Goal: Task Accomplishment & Management: Manage account settings

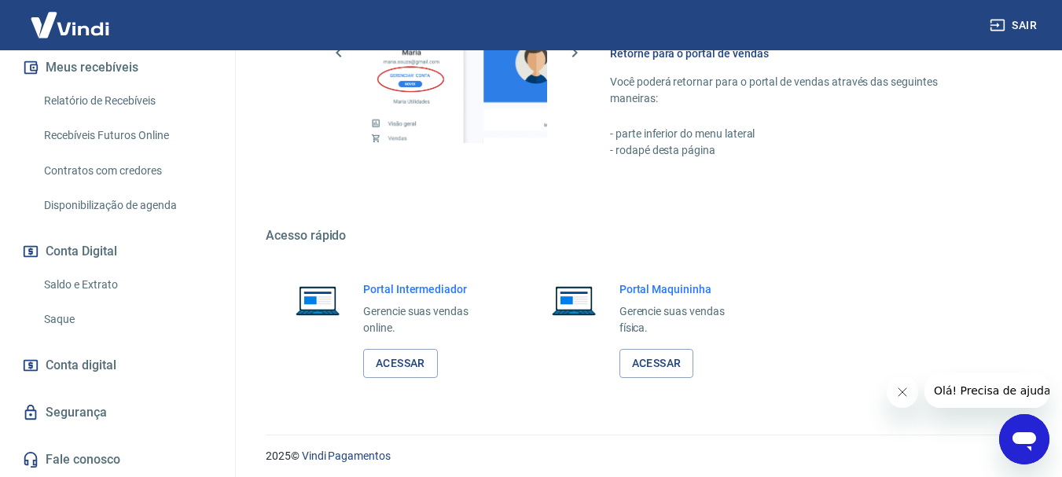
scroll to position [813, 0]
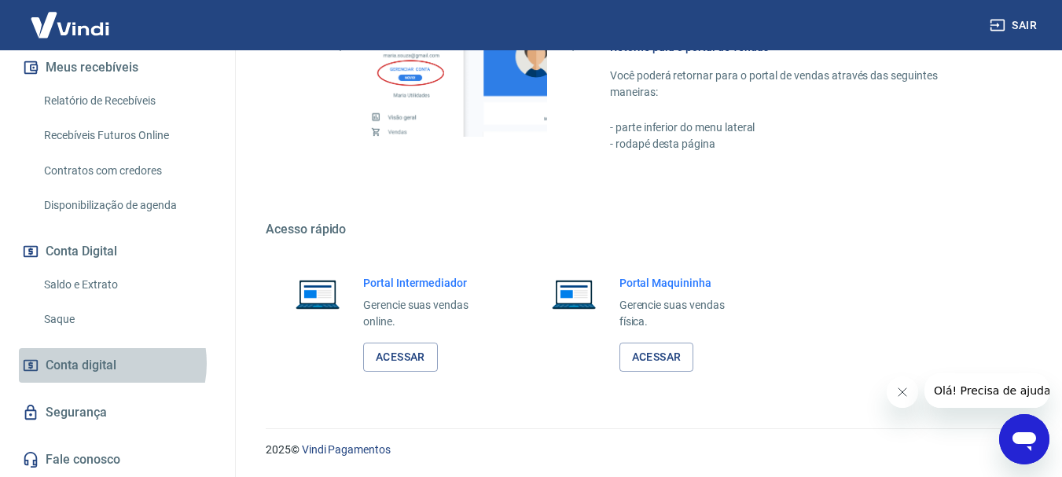
click at [102, 363] on span "Conta digital" at bounding box center [81, 365] width 71 height 22
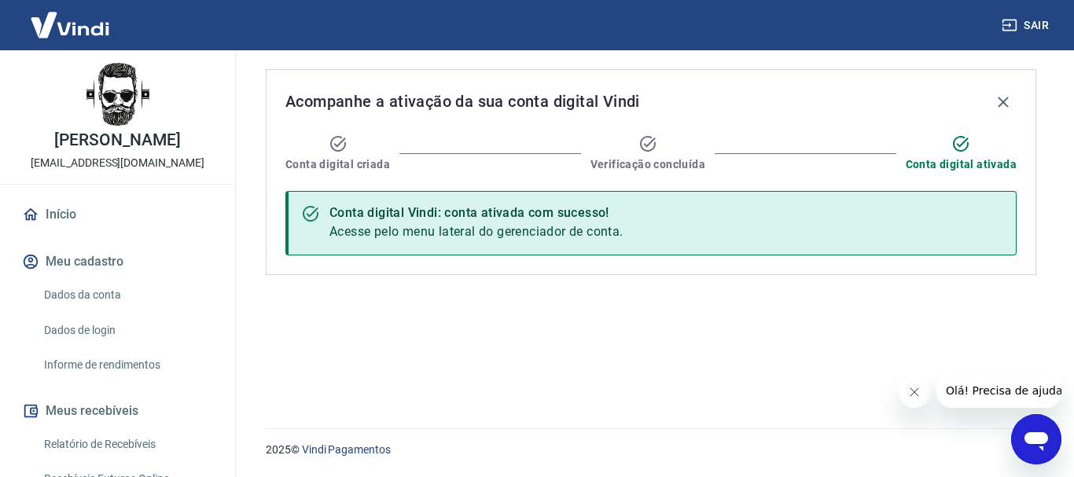
click at [72, 29] on img at bounding box center [70, 25] width 102 height 48
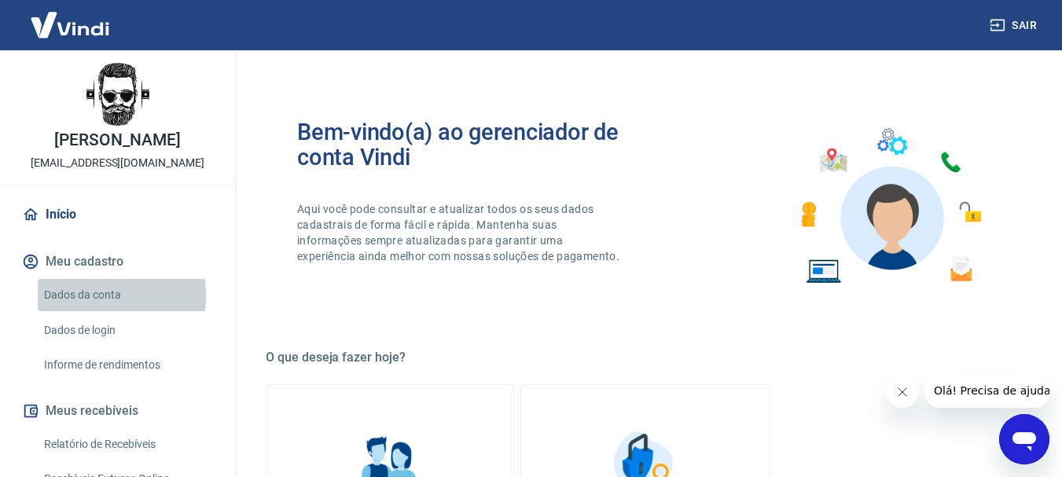
click at [72, 311] on link "Dados da conta" at bounding box center [127, 295] width 178 height 32
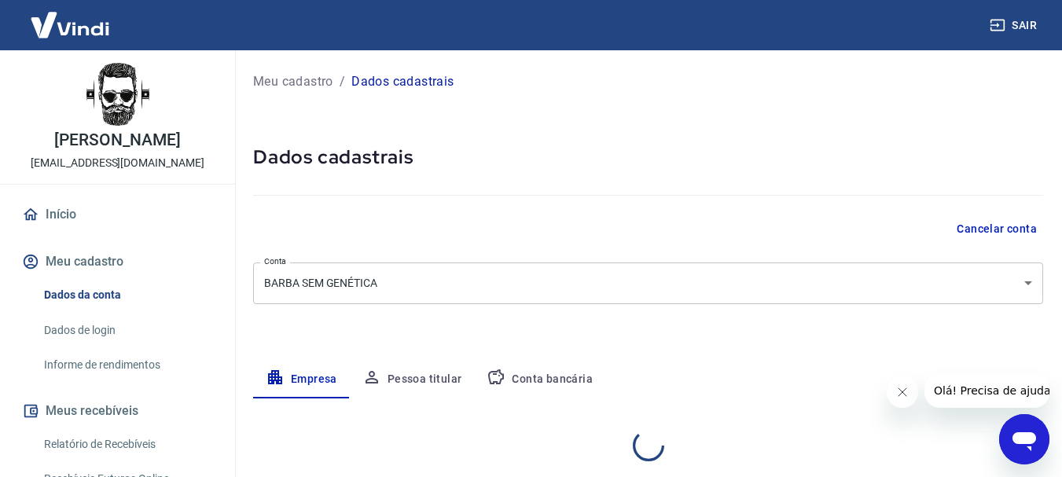
select select "GO"
click at [85, 347] on link "Dados de login" at bounding box center [127, 330] width 178 height 32
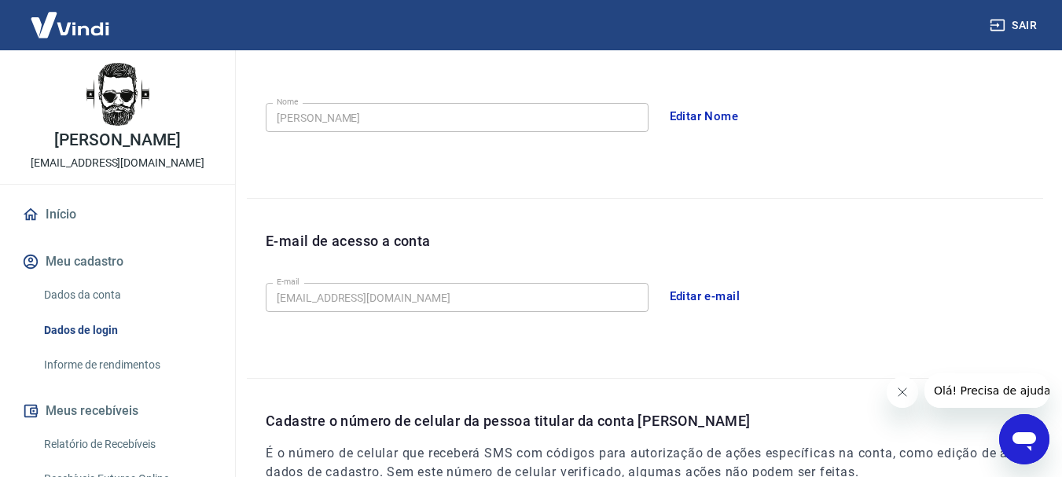
scroll to position [262, 0]
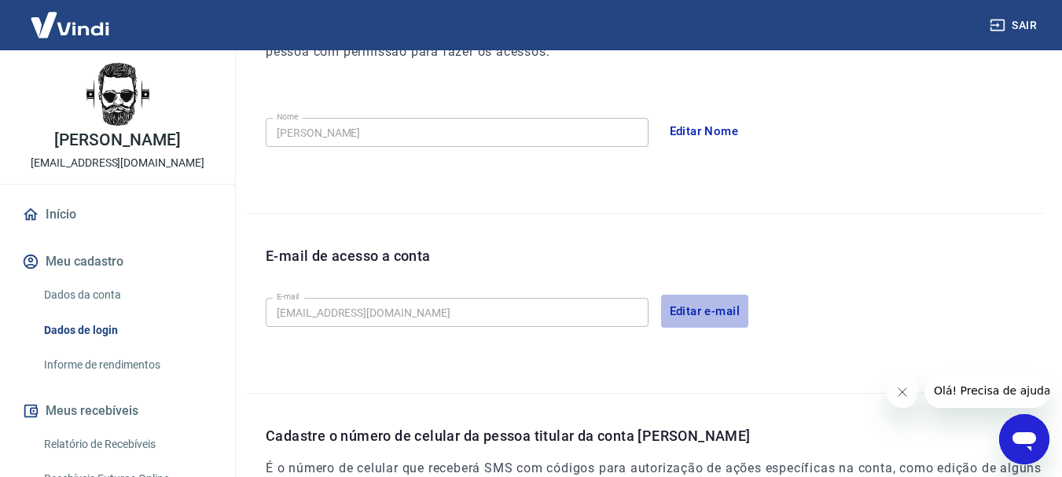
click at [689, 310] on button "Editar e-mail" at bounding box center [705, 311] width 88 height 33
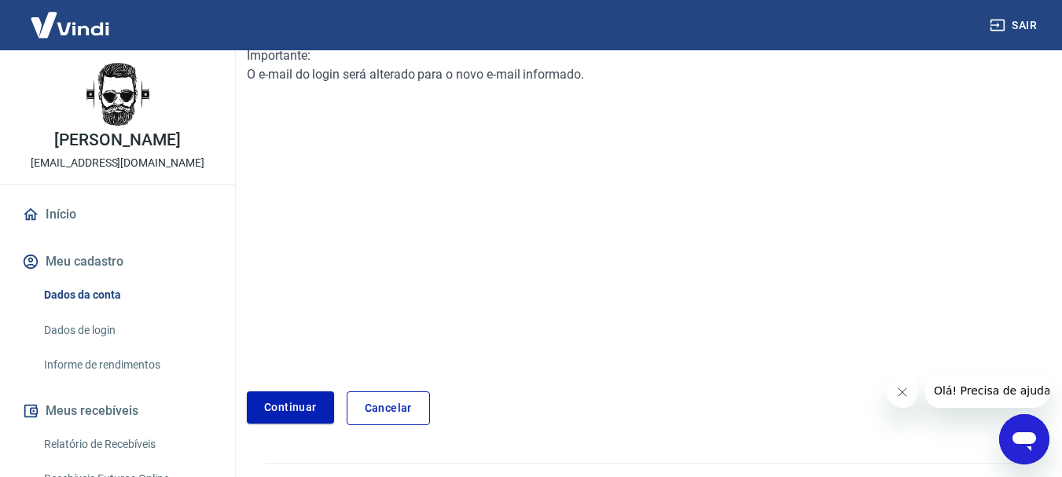
scroll to position [262, 0]
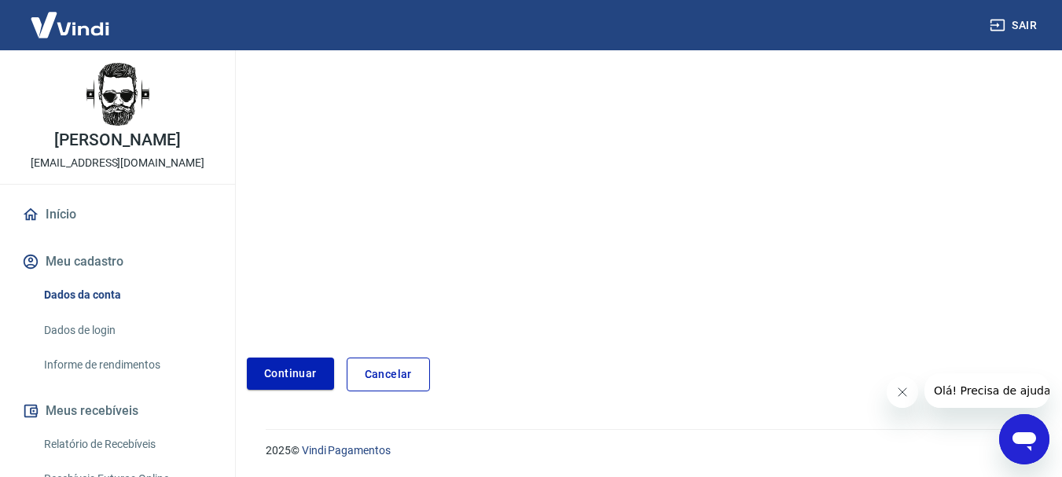
click at [397, 373] on link "Cancelar" at bounding box center [388, 375] width 83 height 34
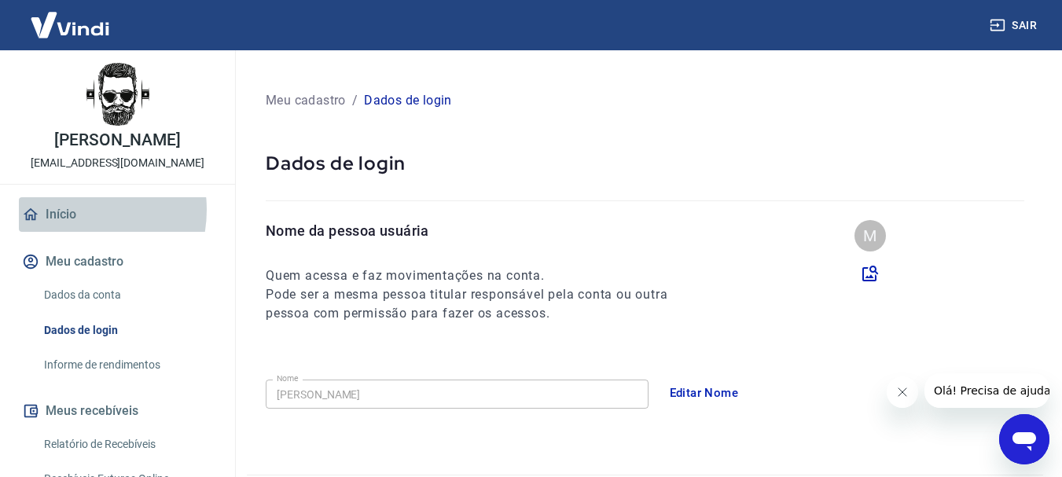
click at [68, 226] on link "Início" at bounding box center [117, 214] width 197 height 35
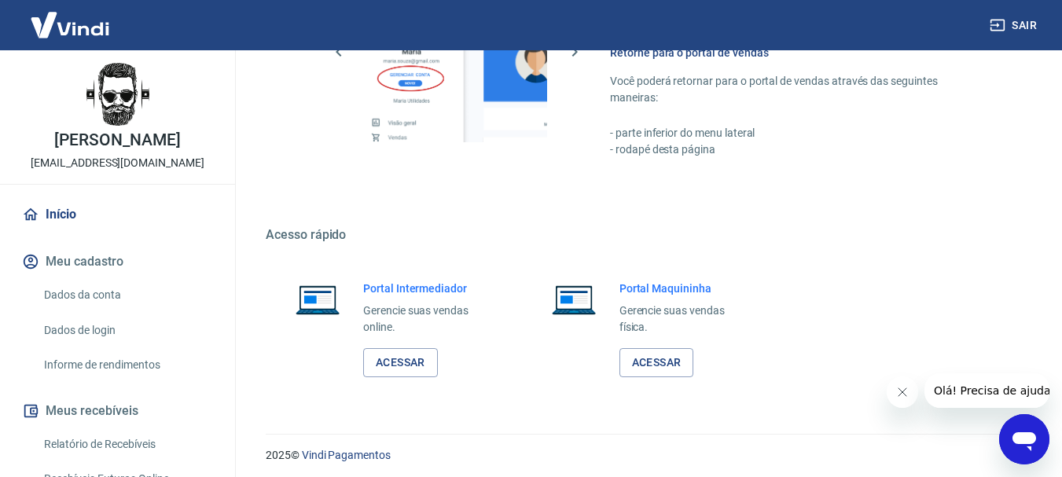
scroll to position [813, 0]
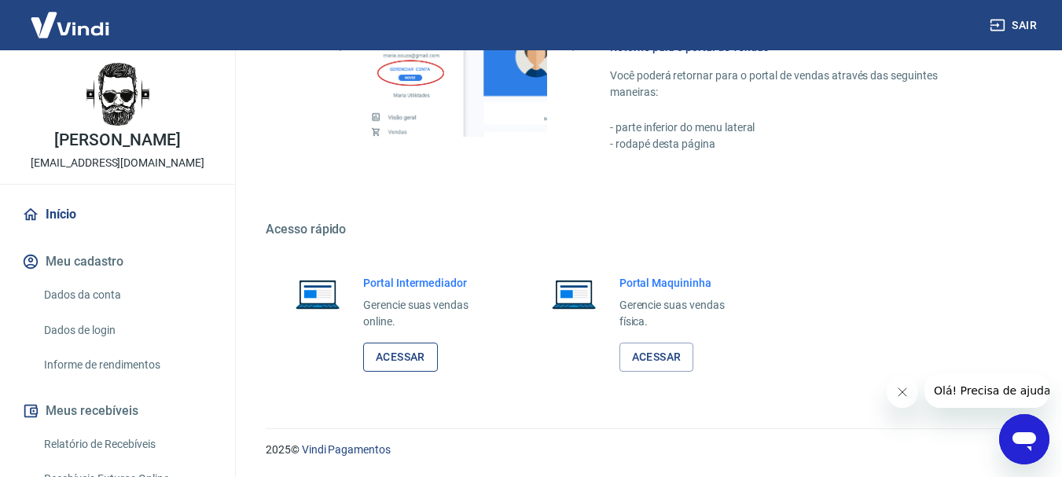
click at [389, 351] on link "Acessar" at bounding box center [400, 357] width 75 height 29
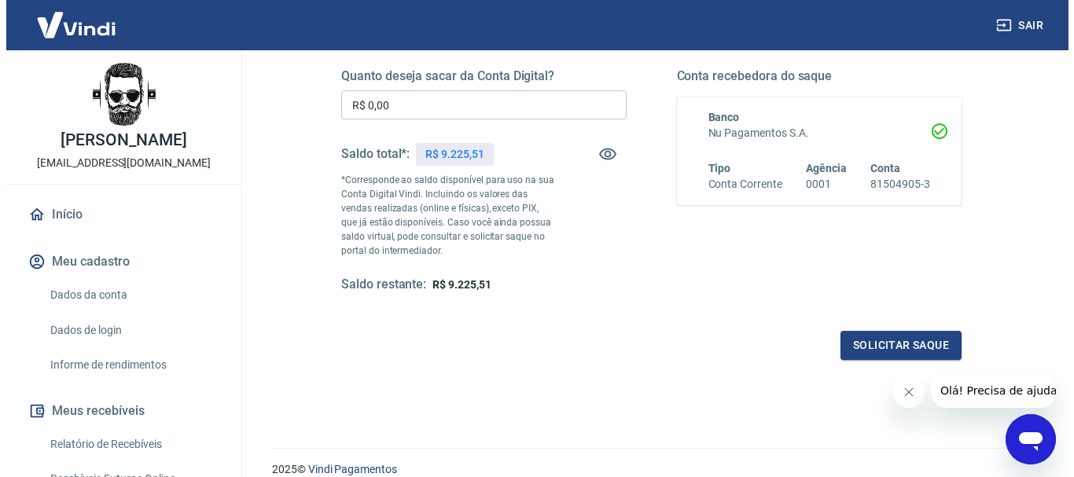
scroll to position [262, 0]
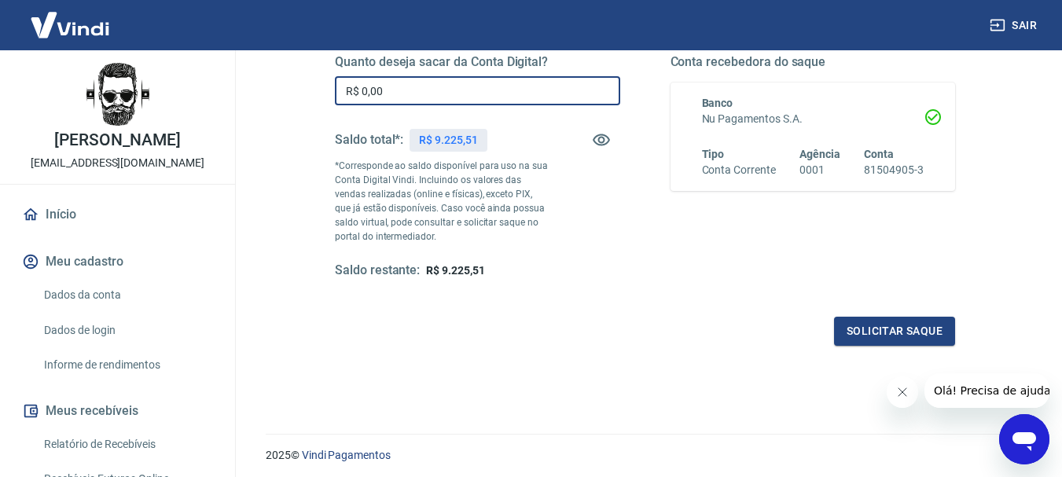
click at [431, 93] on input "R$ 0,00" at bounding box center [477, 90] width 285 height 29
type input "R$ 1.225,51"
click at [888, 329] on button "Solicitar saque" at bounding box center [894, 331] width 121 height 29
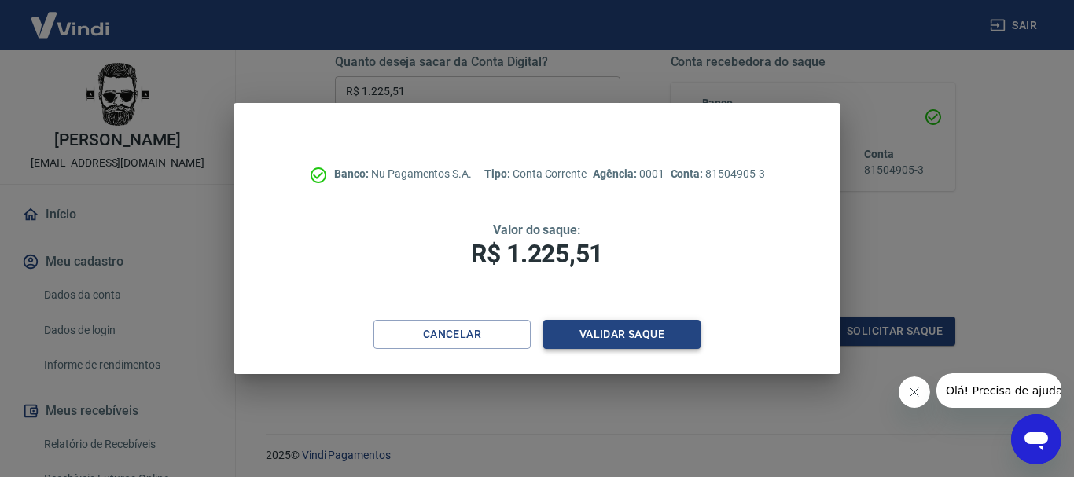
click at [615, 338] on button "Validar saque" at bounding box center [621, 334] width 157 height 29
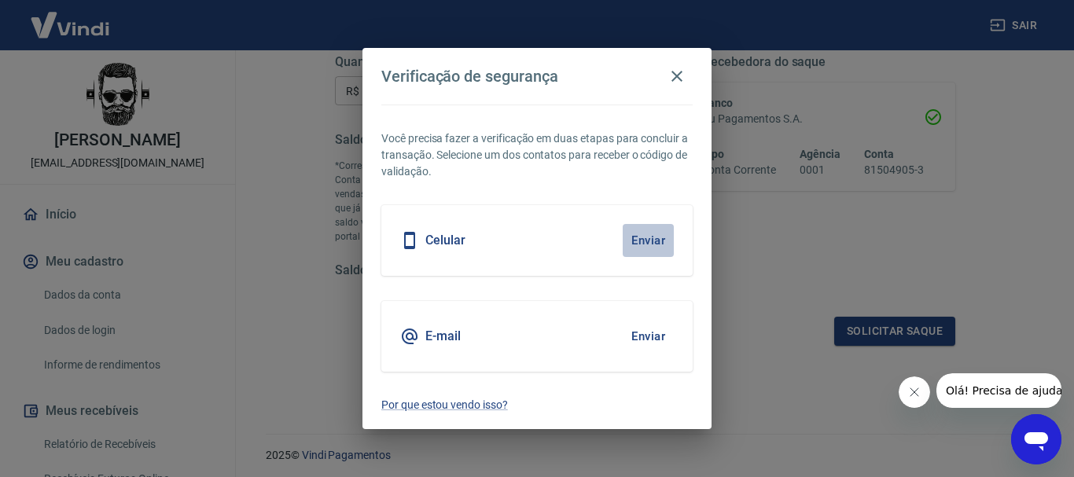
click at [654, 241] on button "Enviar" at bounding box center [647, 240] width 51 height 33
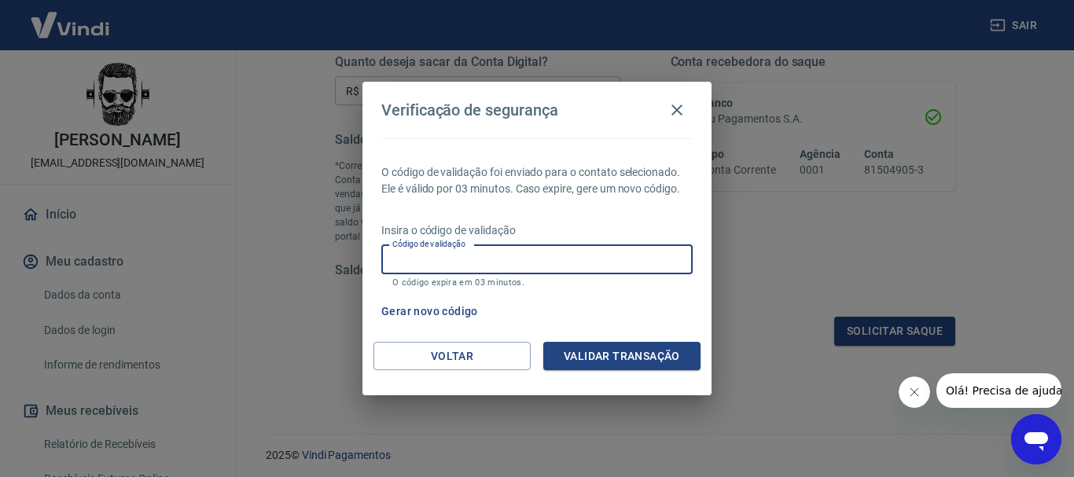
click at [476, 260] on input "Código de validação" at bounding box center [536, 259] width 311 height 29
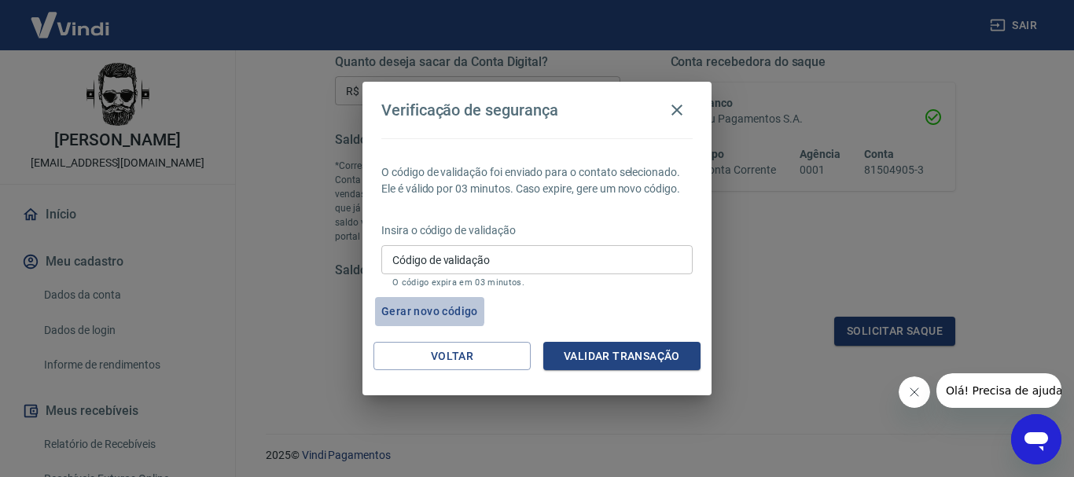
click at [409, 307] on button "Gerar novo código" at bounding box center [429, 311] width 109 height 29
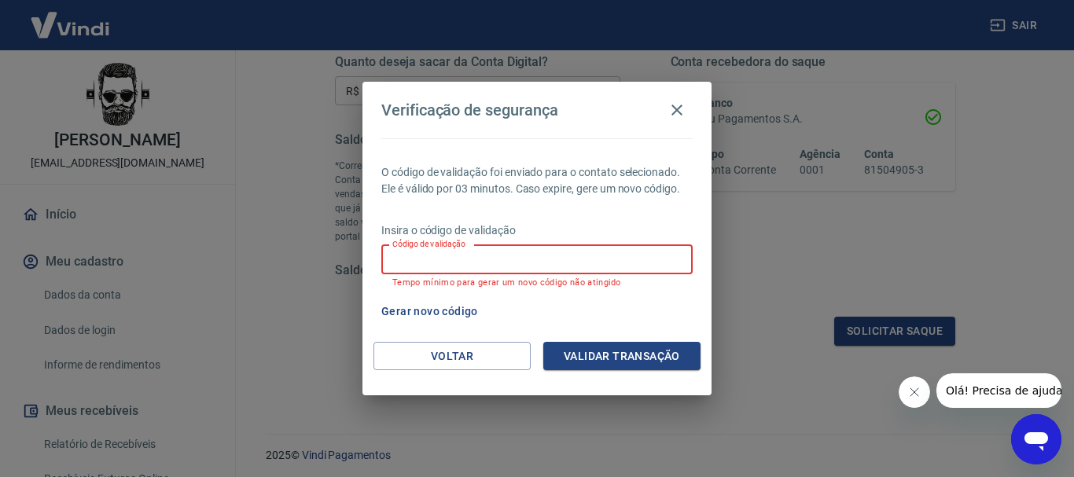
click at [466, 252] on input "Código de validação" at bounding box center [536, 259] width 311 height 29
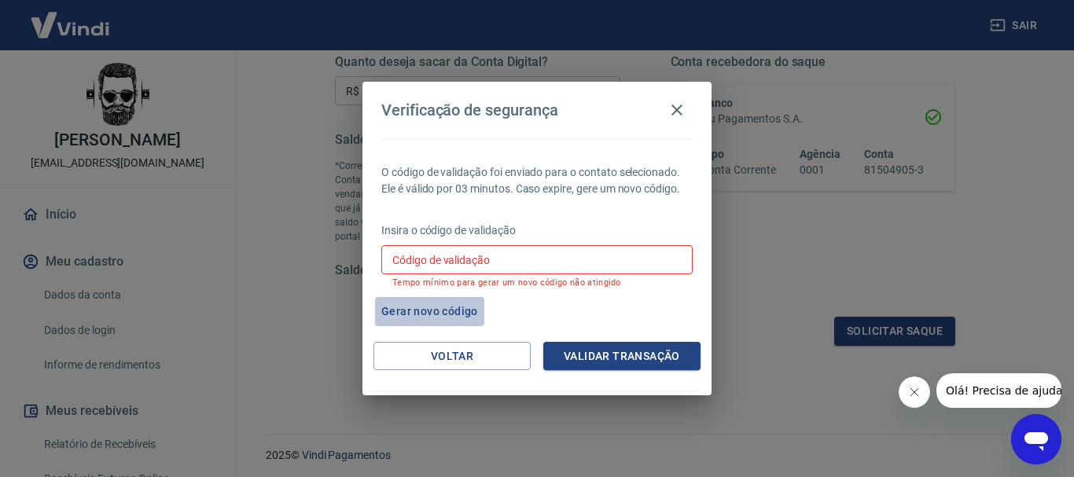
click at [410, 305] on button "Gerar novo código" at bounding box center [429, 311] width 109 height 29
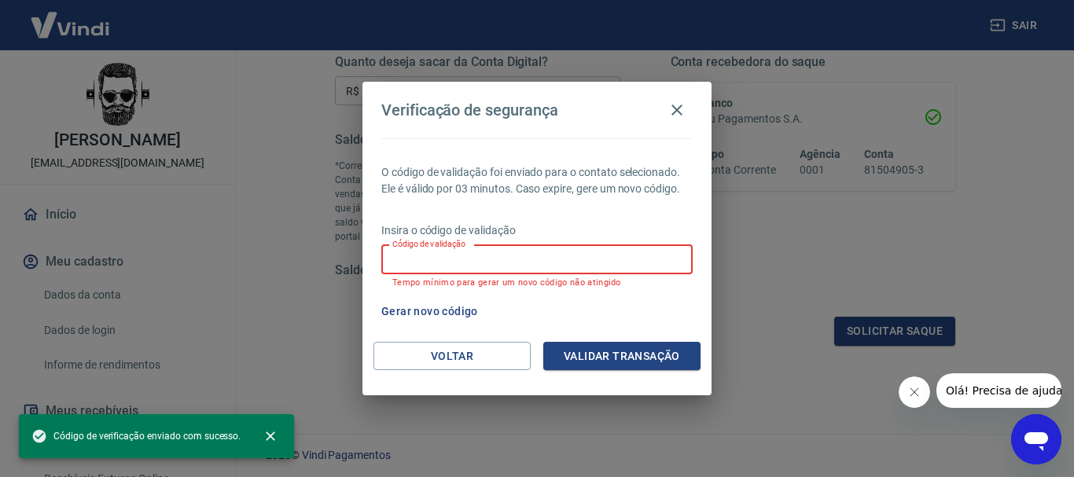
click at [451, 254] on input "Código de validação" at bounding box center [536, 259] width 311 height 29
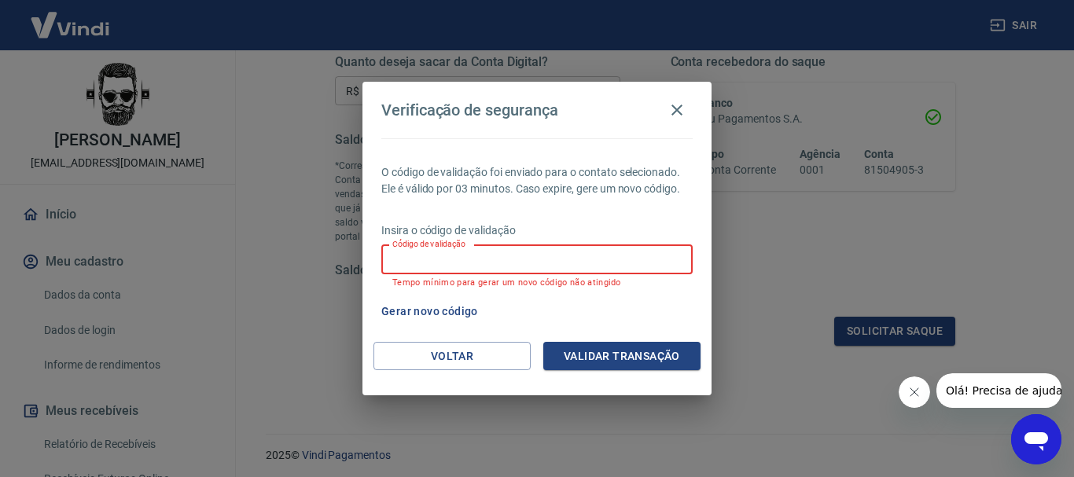
click at [629, 319] on div "Gerar novo código" at bounding box center [533, 311] width 317 height 29
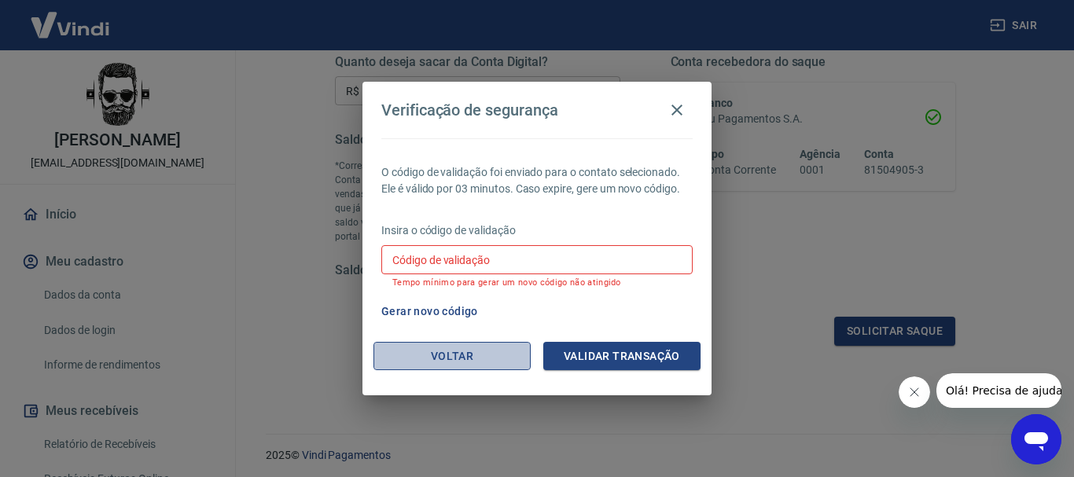
click at [481, 355] on button "Voltar" at bounding box center [451, 356] width 157 height 29
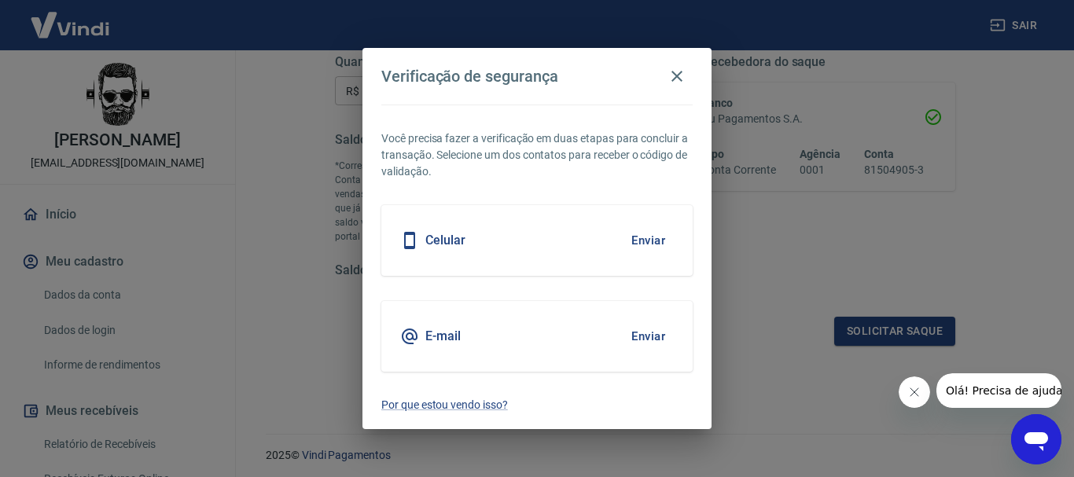
click at [440, 240] on h5 "Celular" at bounding box center [445, 241] width 40 height 16
click at [647, 239] on button "Enviar" at bounding box center [647, 240] width 51 height 33
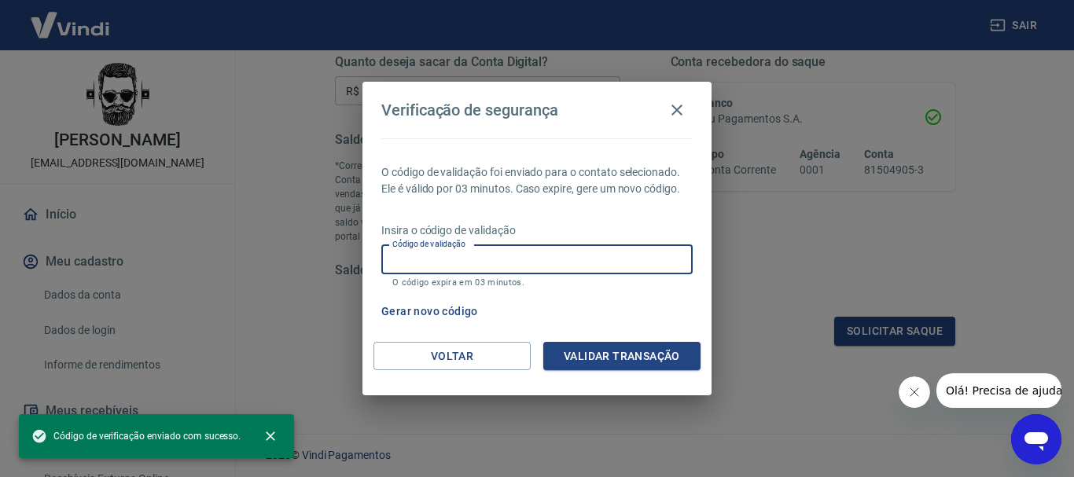
click at [559, 262] on input "Código de validação" at bounding box center [536, 259] width 311 height 29
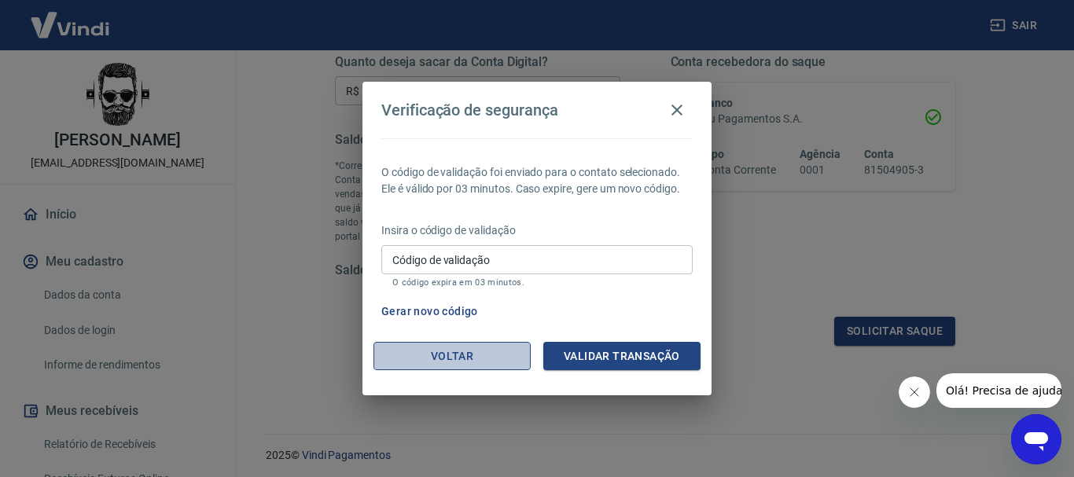
click at [442, 358] on button "Voltar" at bounding box center [451, 356] width 157 height 29
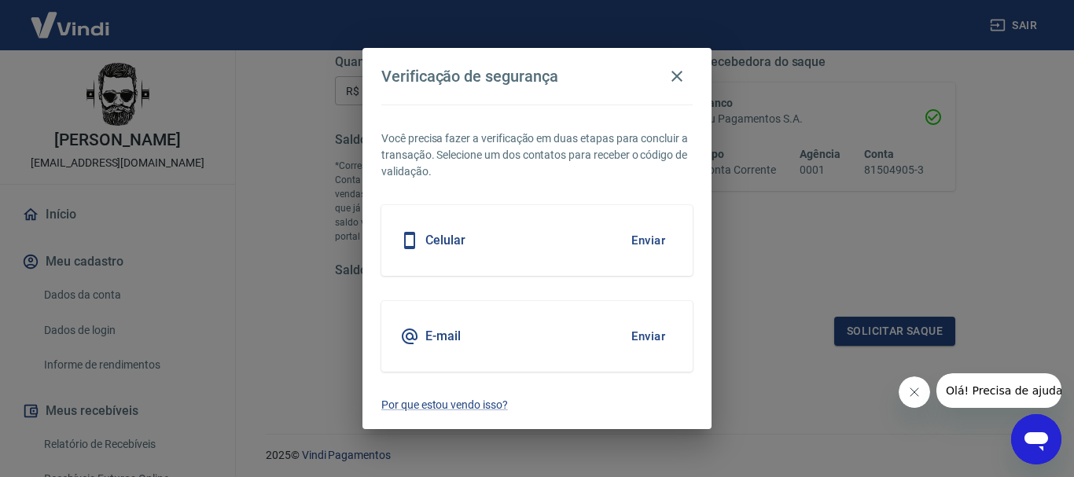
click at [465, 331] on div "E-mail Enviar" at bounding box center [536, 336] width 311 height 71
click at [638, 333] on button "Enviar" at bounding box center [647, 336] width 51 height 33
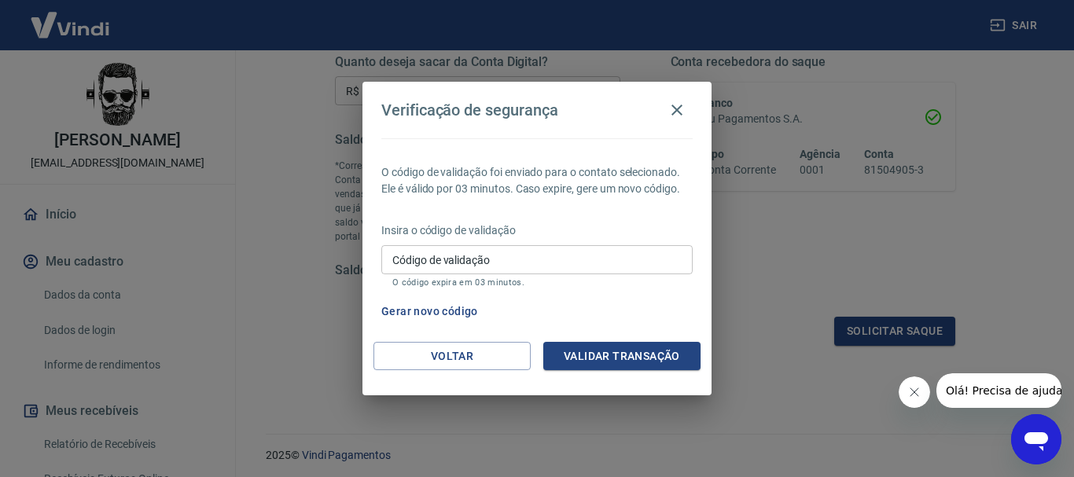
click at [528, 259] on input "Código de validação" at bounding box center [536, 259] width 311 height 29
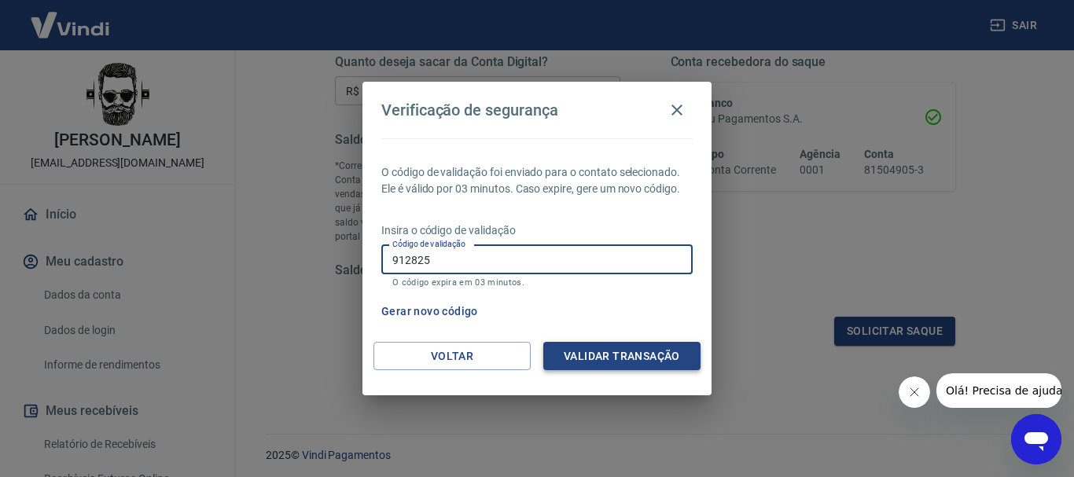
type input "912825"
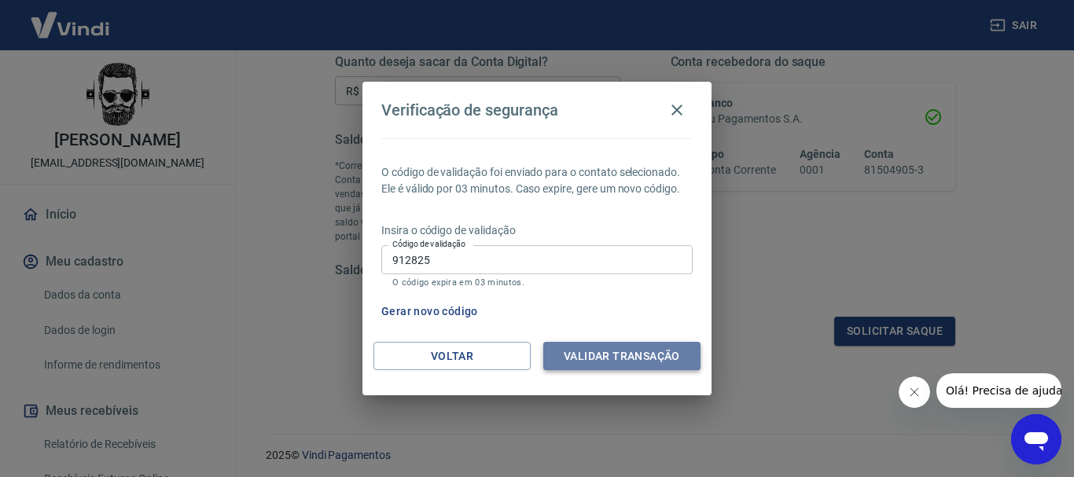
click at [604, 354] on button "Validar transação" at bounding box center [621, 356] width 157 height 29
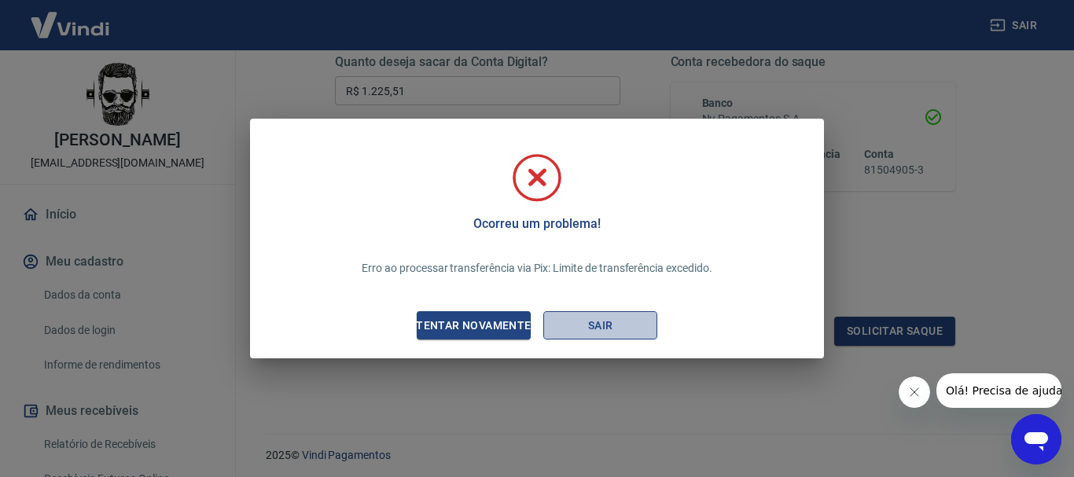
click at [606, 328] on button "Sair" at bounding box center [600, 325] width 114 height 29
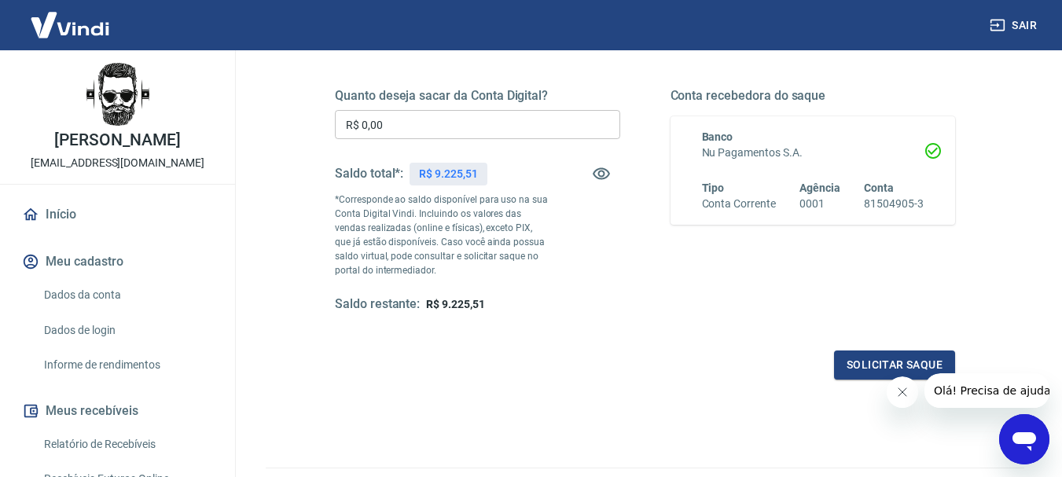
scroll to position [262, 0]
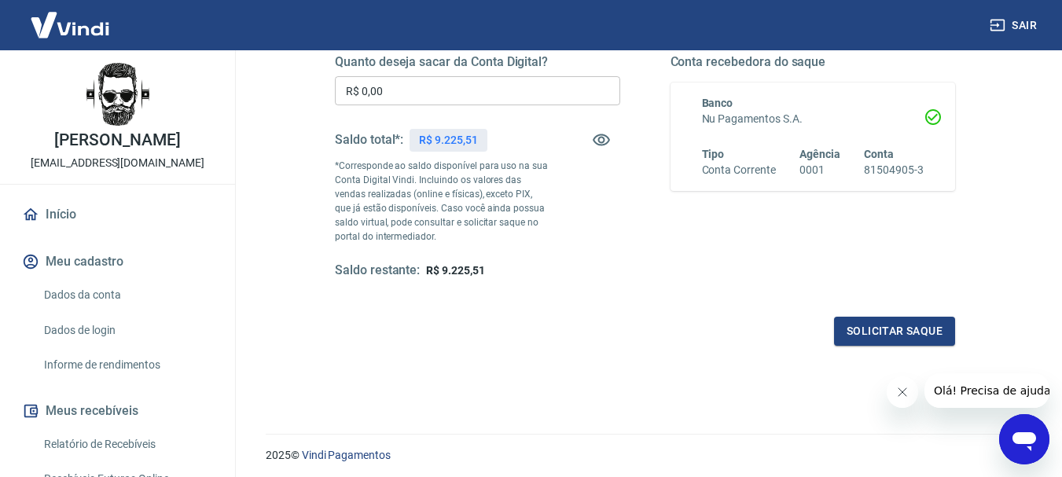
click at [439, 101] on input "R$ 0,00" at bounding box center [477, 90] width 285 height 29
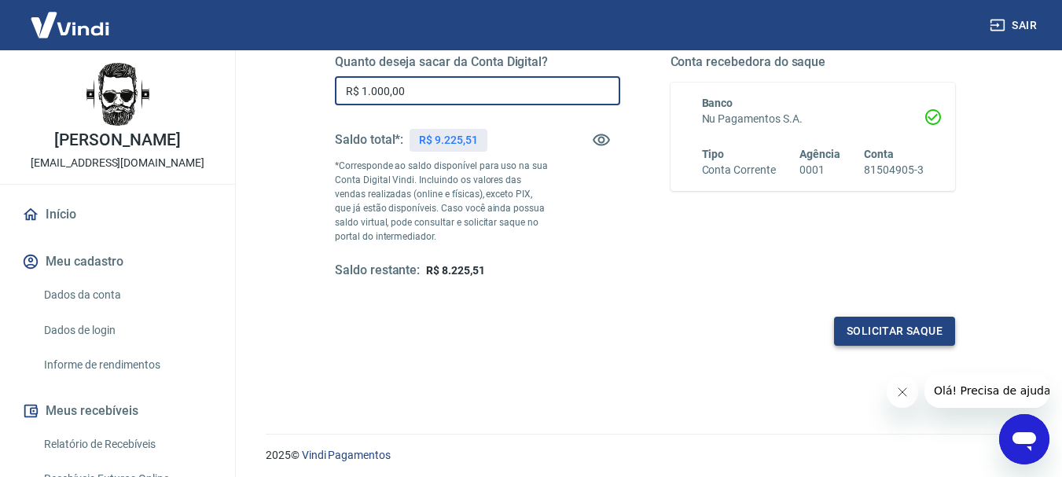
type input "R$ 1.000,00"
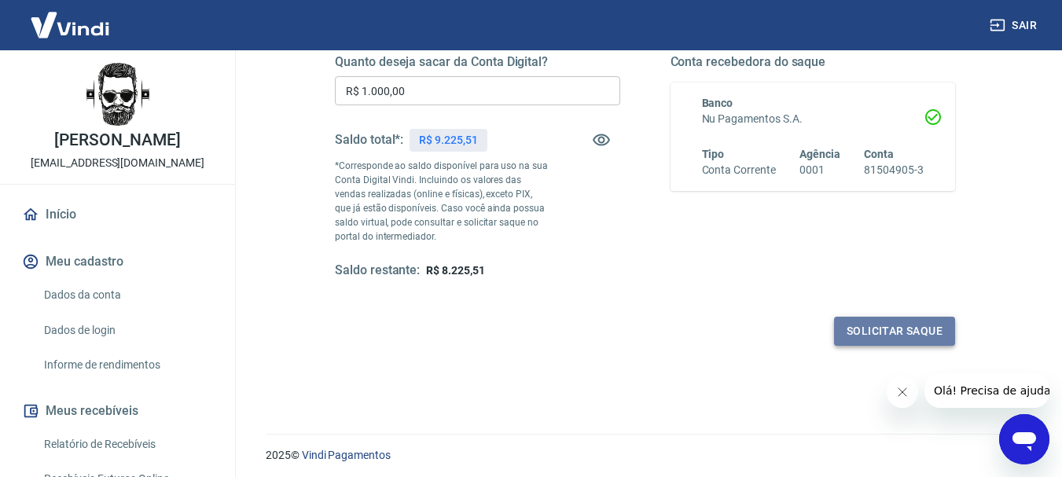
click at [888, 331] on button "Solicitar saque" at bounding box center [894, 331] width 121 height 29
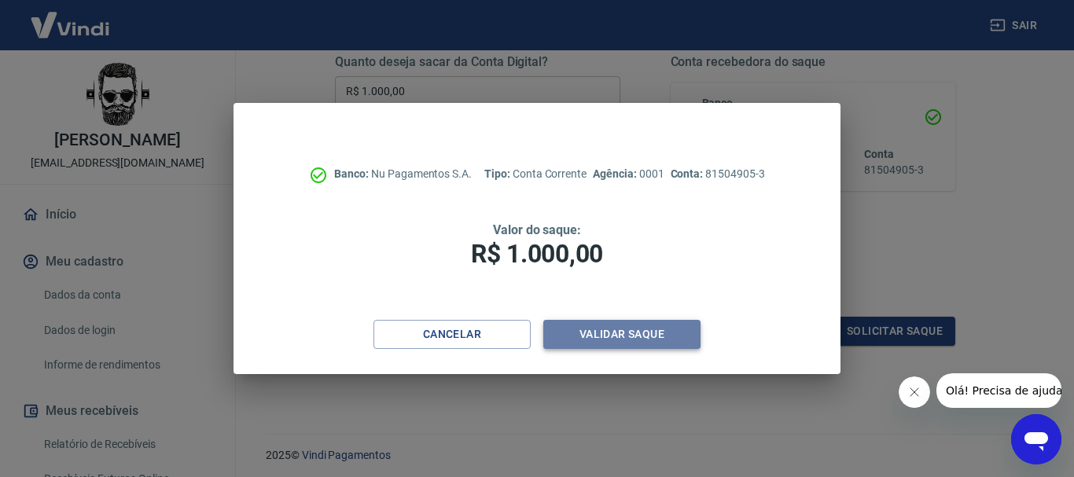
click at [614, 330] on button "Validar saque" at bounding box center [621, 334] width 157 height 29
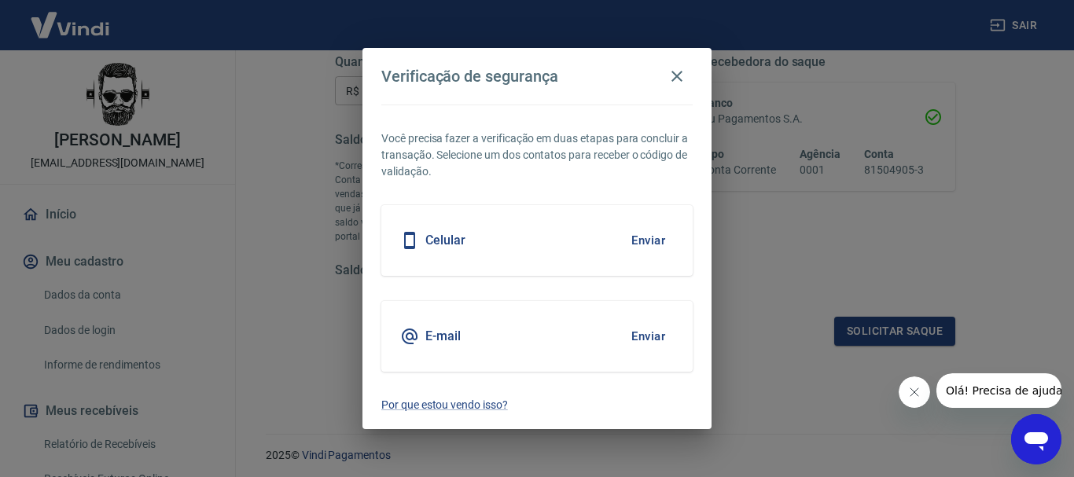
click at [643, 333] on button "Enviar" at bounding box center [647, 336] width 51 height 33
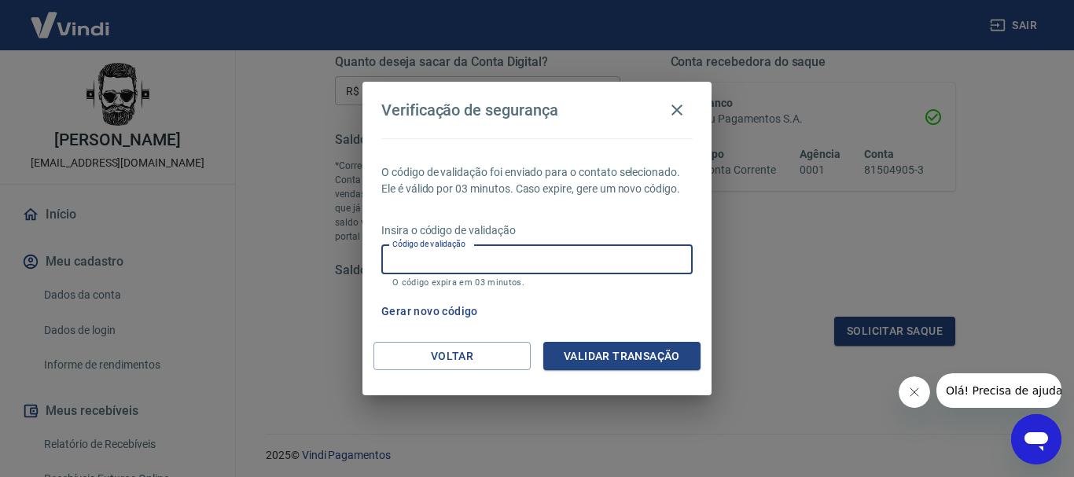
click at [488, 274] on input "Código de validação" at bounding box center [536, 259] width 311 height 29
type input "348883"
click at [637, 351] on button "Validar transação" at bounding box center [621, 356] width 157 height 29
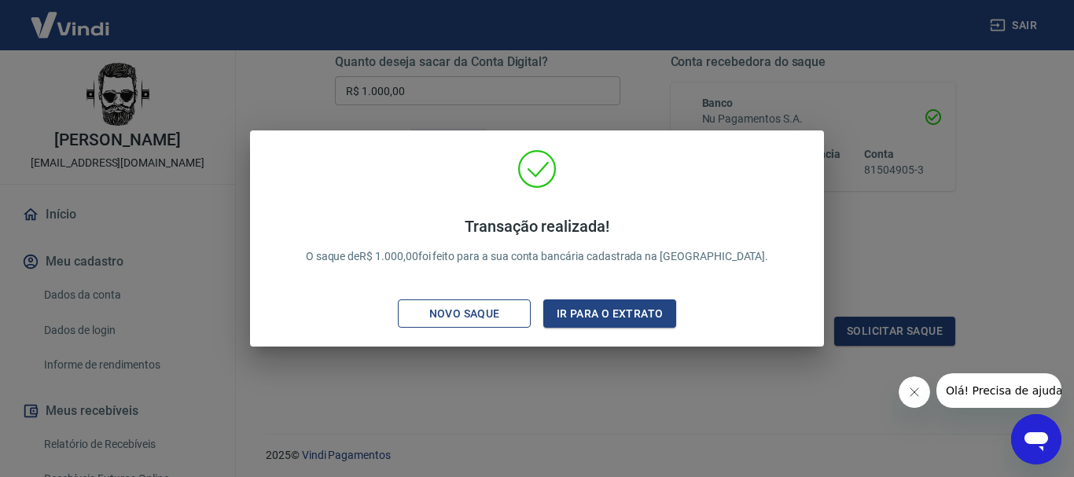
click at [506, 313] on div "Novo saque" at bounding box center [464, 314] width 108 height 20
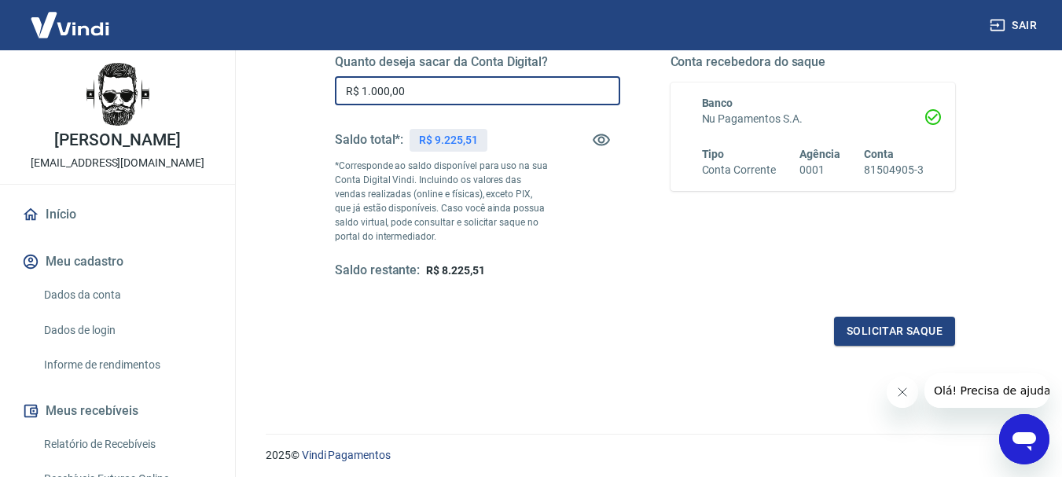
drag, startPoint x: 433, startPoint y: 91, endPoint x: 369, endPoint y: 94, distance: 63.7
click at [369, 94] on input "R$ 1.000,00" at bounding box center [477, 90] width 285 height 29
type input "R$ 1.225,39"
click at [866, 333] on button "Solicitar saque" at bounding box center [894, 331] width 121 height 29
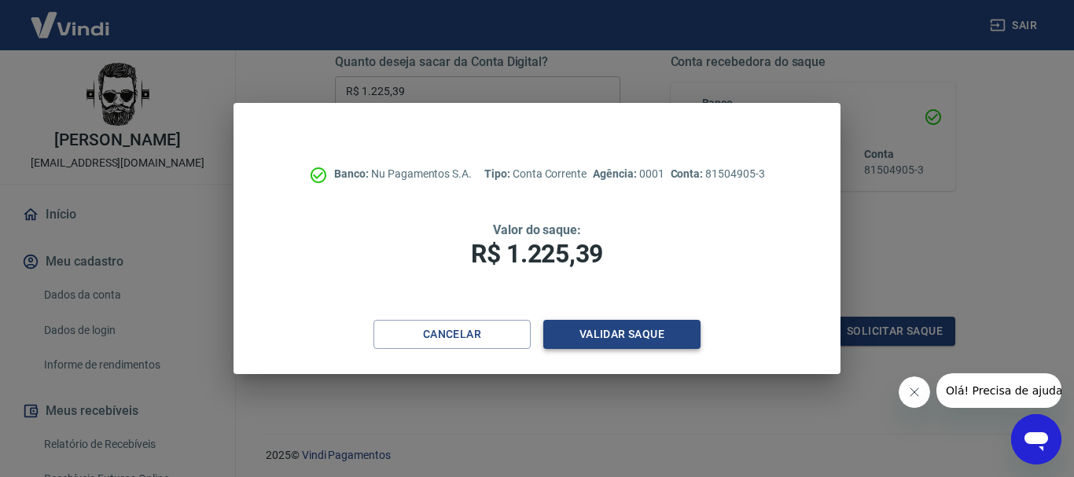
click at [631, 334] on button "Validar saque" at bounding box center [621, 334] width 157 height 29
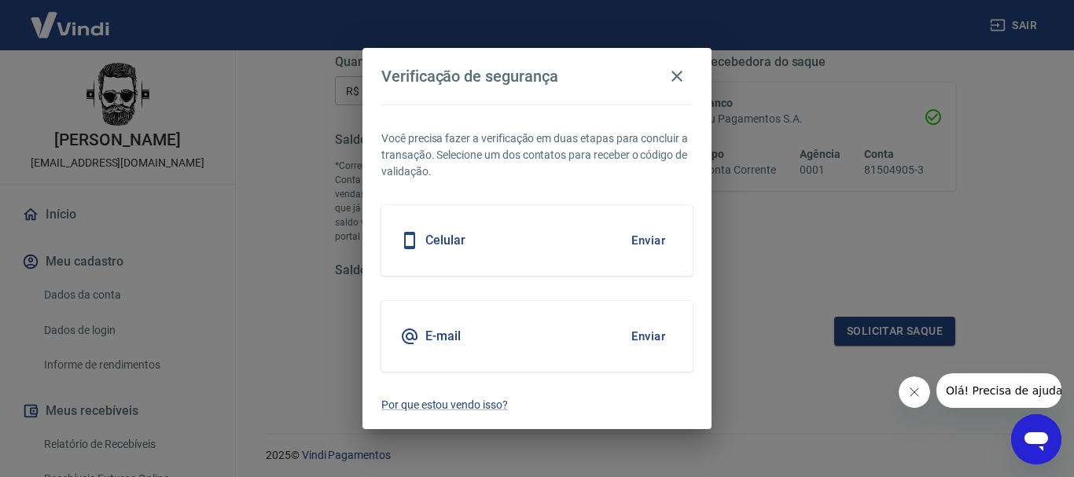
click at [659, 332] on button "Enviar" at bounding box center [647, 336] width 51 height 33
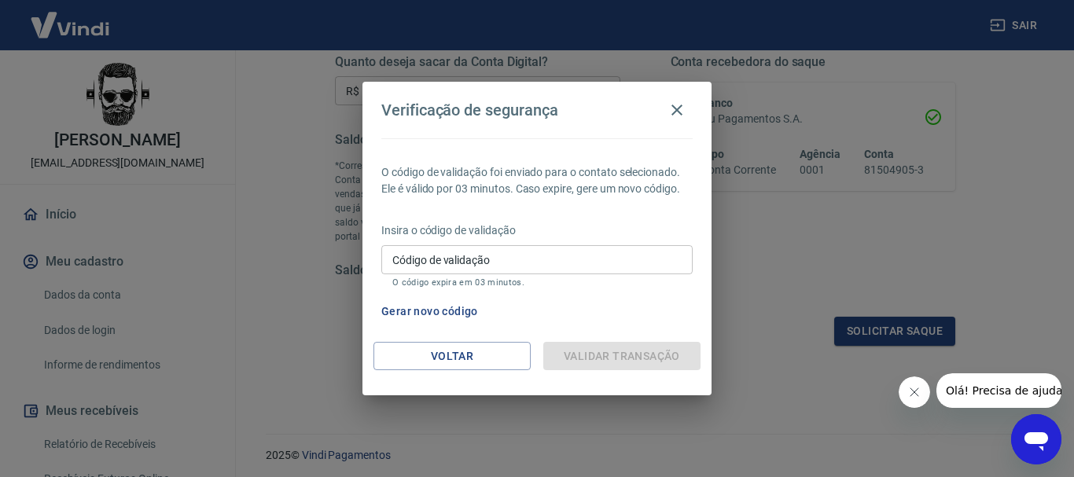
click at [610, 270] on input "Código de validação" at bounding box center [536, 259] width 311 height 29
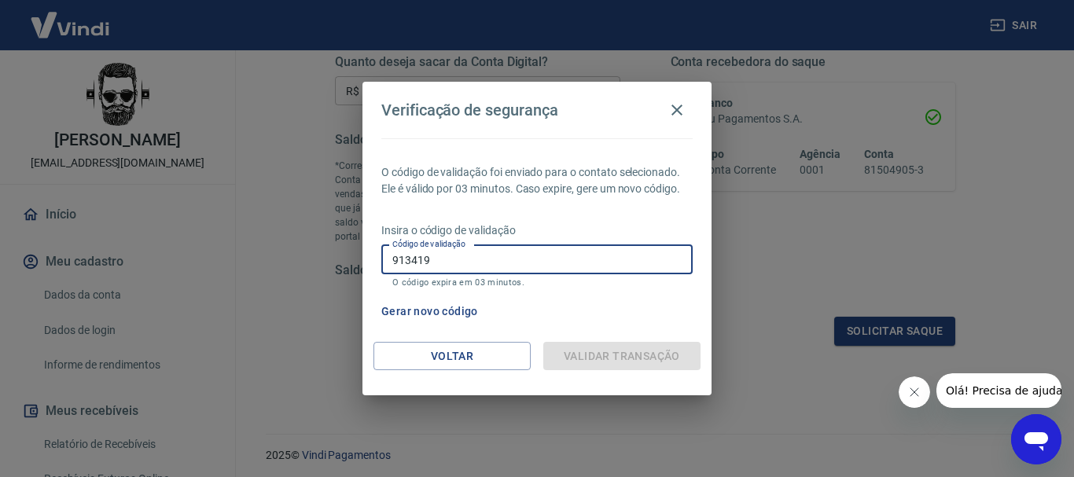
drag, startPoint x: 468, startPoint y: 270, endPoint x: 468, endPoint y: 260, distance: 10.2
click at [468, 265] on input "913419" at bounding box center [536, 259] width 311 height 29
click at [468, 255] on input "913419" at bounding box center [536, 259] width 311 height 29
type input "913419"
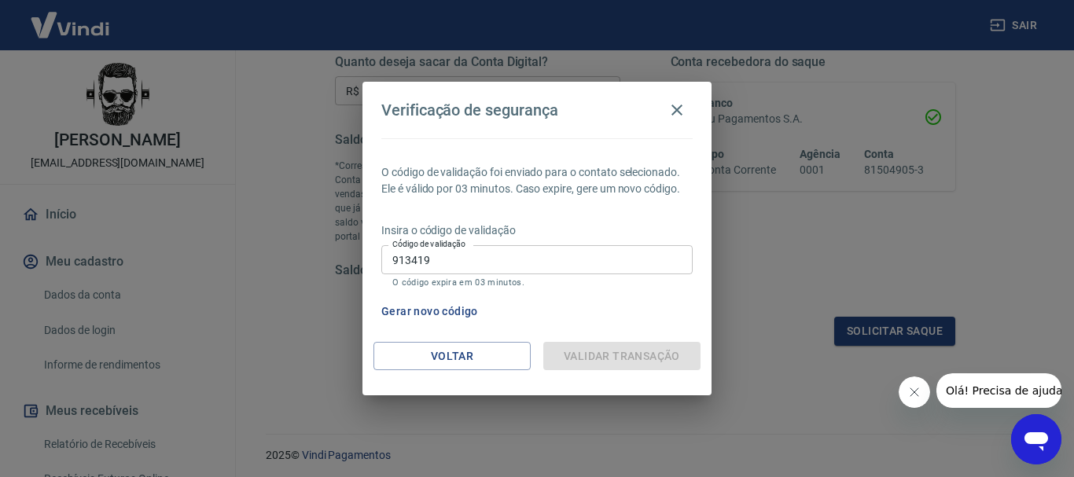
click at [603, 351] on div "Validar transação" at bounding box center [621, 356] width 157 height 29
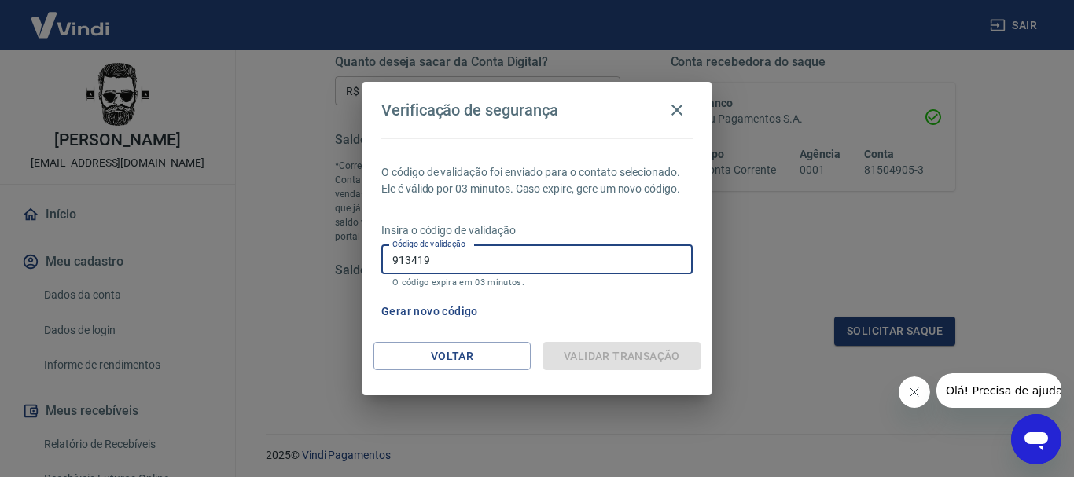
drag, startPoint x: 457, startPoint y: 256, endPoint x: 359, endPoint y: 258, distance: 98.2
click at [359, 258] on div "Verificação de segurança O código de validação foi enviado para o contato selec…" at bounding box center [537, 238] width 1074 height 477
click at [519, 248] on input "Código de validação" at bounding box center [536, 259] width 311 height 29
click at [513, 257] on input "Código de validação" at bounding box center [536, 259] width 311 height 29
click at [614, 357] on div "Validar transação" at bounding box center [621, 356] width 157 height 29
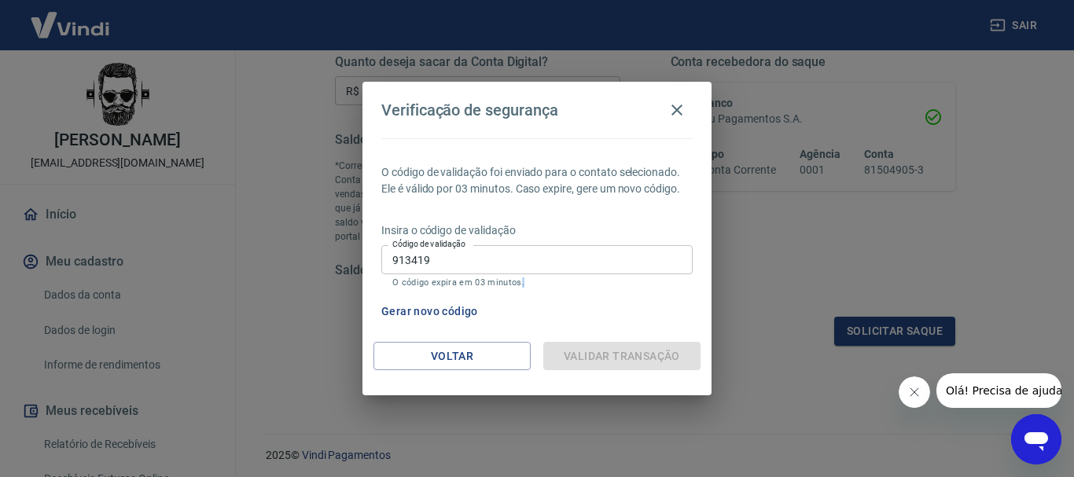
click at [614, 357] on div "Validar transação" at bounding box center [621, 356] width 157 height 29
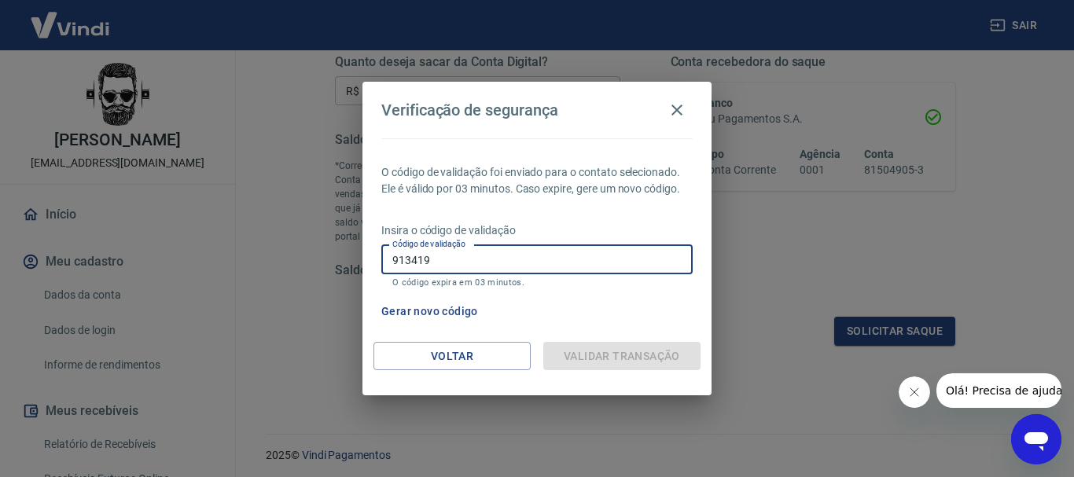
drag, startPoint x: 457, startPoint y: 257, endPoint x: 348, endPoint y: 258, distance: 108.5
click at [348, 258] on div "Verificação de segurança O código de validação foi enviado para o contato selec…" at bounding box center [537, 238] width 1074 height 477
click at [452, 264] on input "913419" at bounding box center [536, 259] width 311 height 29
type input "9"
type input "913419"
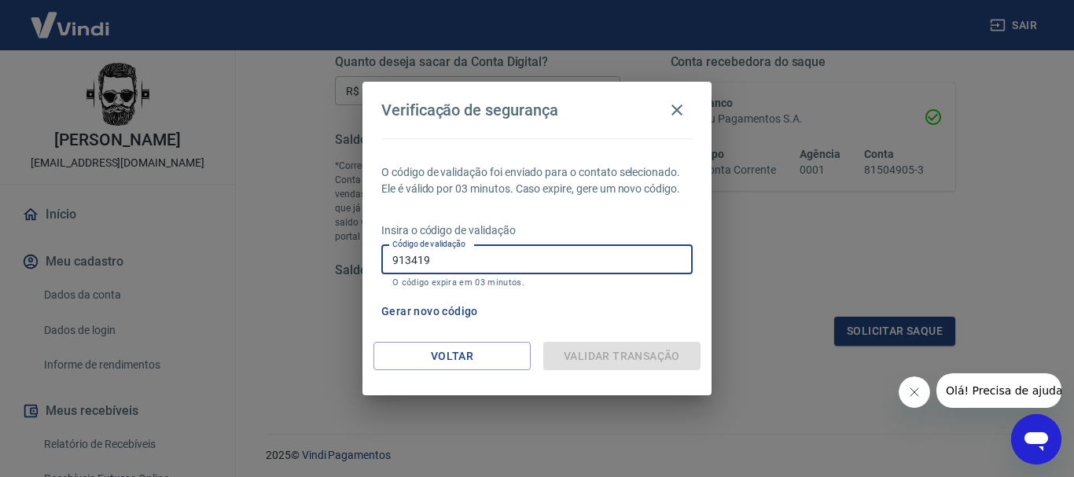
click at [606, 354] on div "Validar transação" at bounding box center [621, 356] width 157 height 29
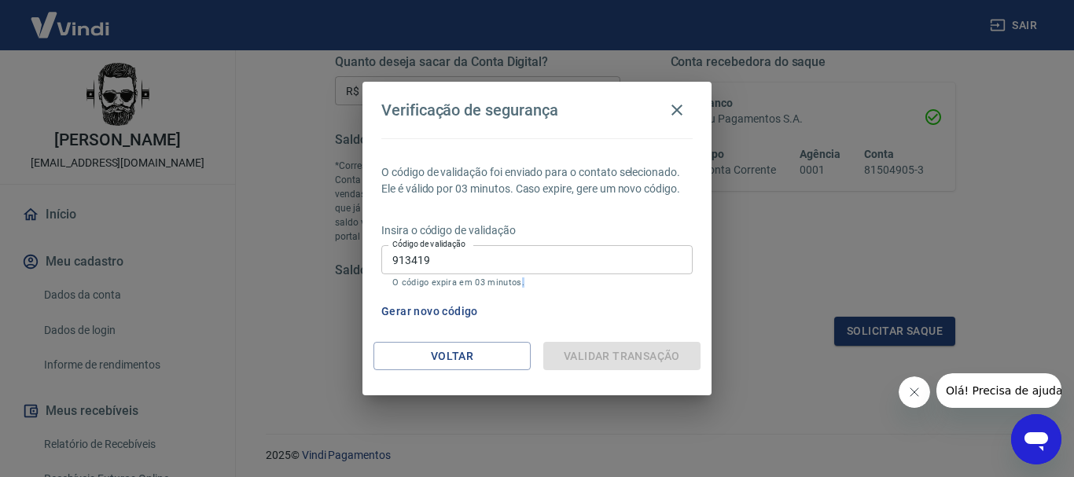
click at [606, 354] on div "Validar transação" at bounding box center [621, 356] width 157 height 29
click at [441, 346] on button "Voltar" at bounding box center [451, 356] width 157 height 29
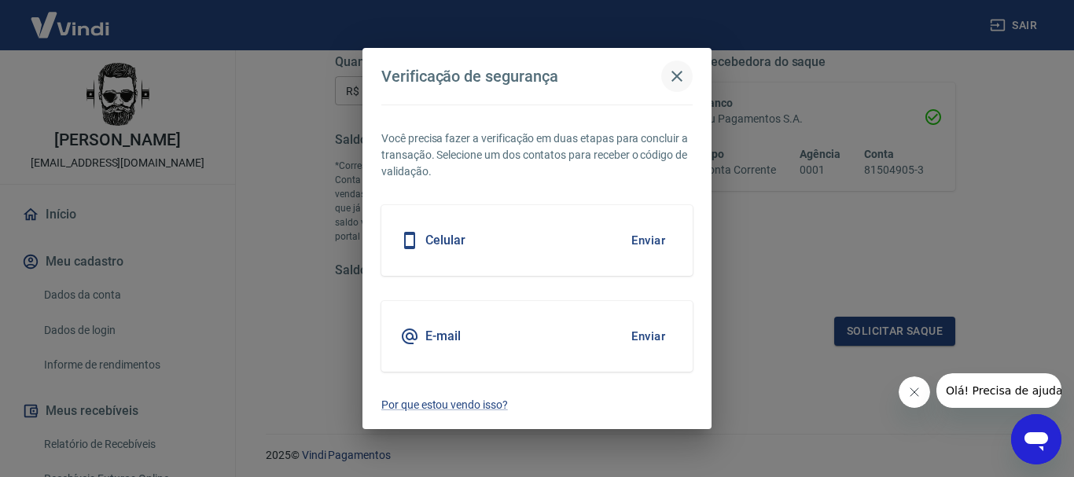
click at [676, 73] on icon "button" at bounding box center [676, 76] width 19 height 19
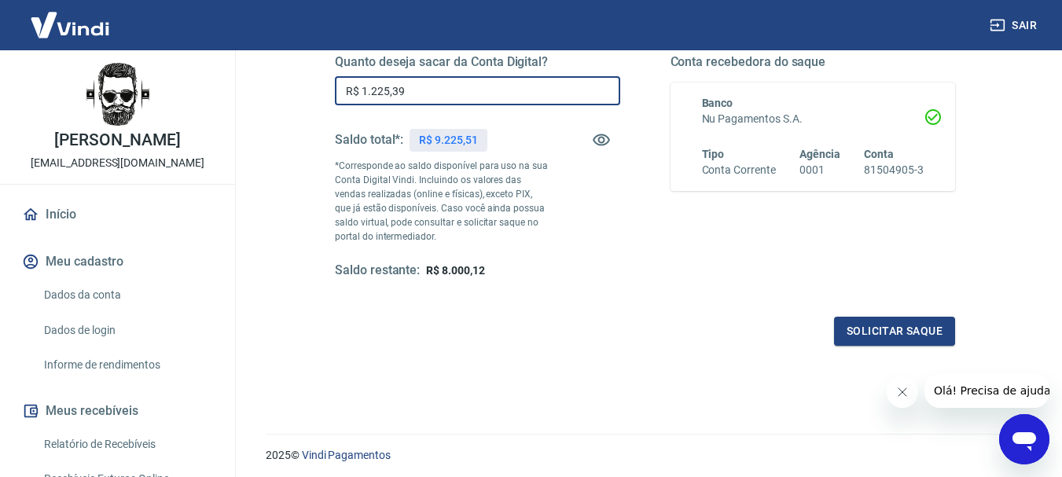
drag, startPoint x: 463, startPoint y: 101, endPoint x: 347, endPoint y: 101, distance: 115.5
click at [347, 101] on input "R$ 1.225,39" at bounding box center [477, 90] width 285 height 29
type input "R$ 900,00"
click at [902, 327] on button "Solicitar saque" at bounding box center [894, 331] width 121 height 29
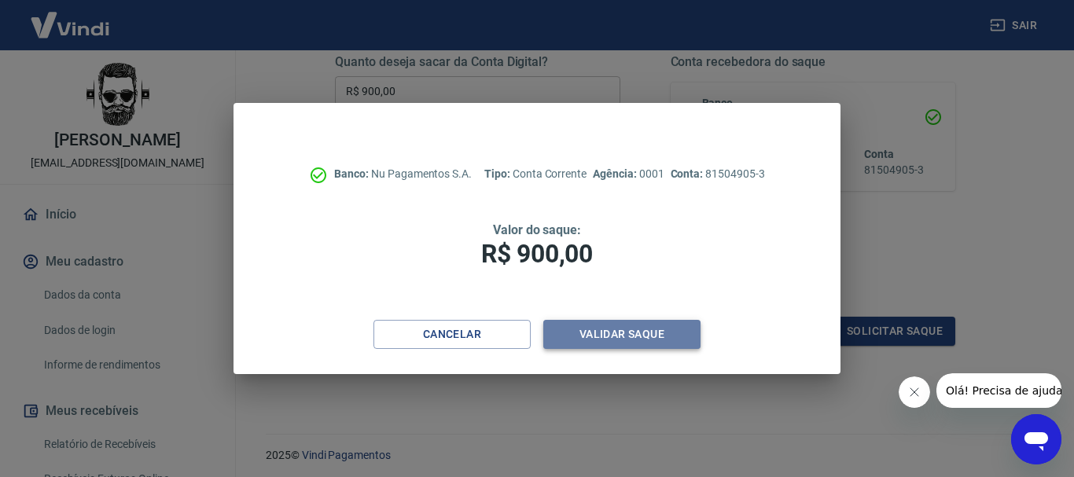
click at [650, 326] on button "Validar saque" at bounding box center [621, 334] width 157 height 29
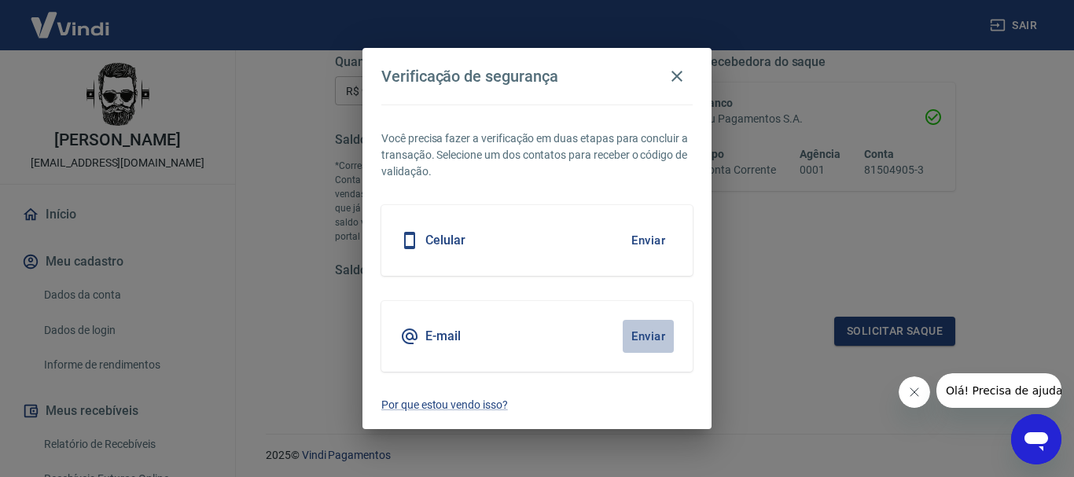
click at [645, 345] on button "Enviar" at bounding box center [647, 336] width 51 height 33
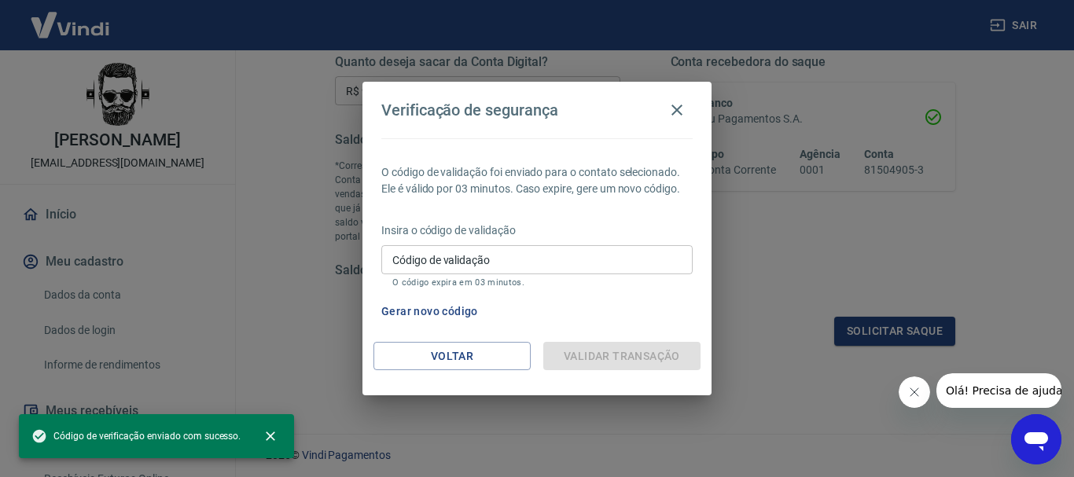
click at [620, 353] on div "Validar transação" at bounding box center [621, 356] width 157 height 29
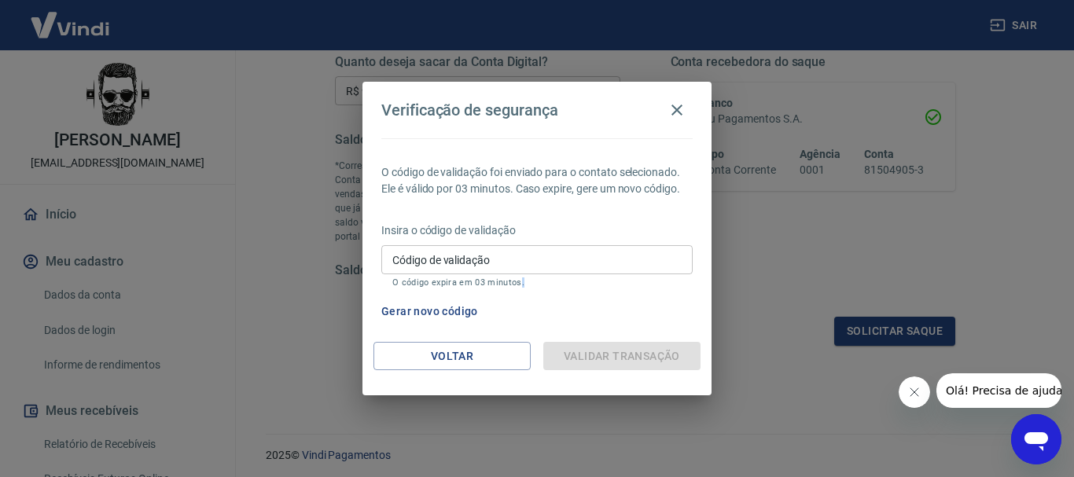
click at [620, 353] on div "Validar transação" at bounding box center [621, 356] width 157 height 29
click at [538, 249] on input "Código de validação" at bounding box center [536, 259] width 311 height 29
click at [621, 359] on div "Validar transação" at bounding box center [621, 356] width 157 height 29
drag, startPoint x: 621, startPoint y: 359, endPoint x: 628, endPoint y: 345, distance: 15.8
click at [622, 359] on div "Validar transação" at bounding box center [621, 356] width 157 height 29
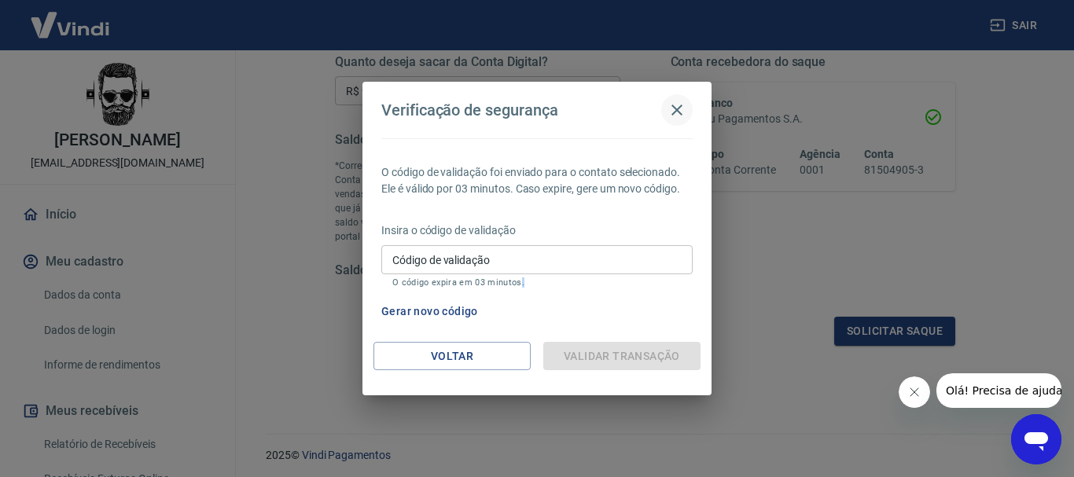
click at [680, 101] on icon "button" at bounding box center [676, 110] width 19 height 19
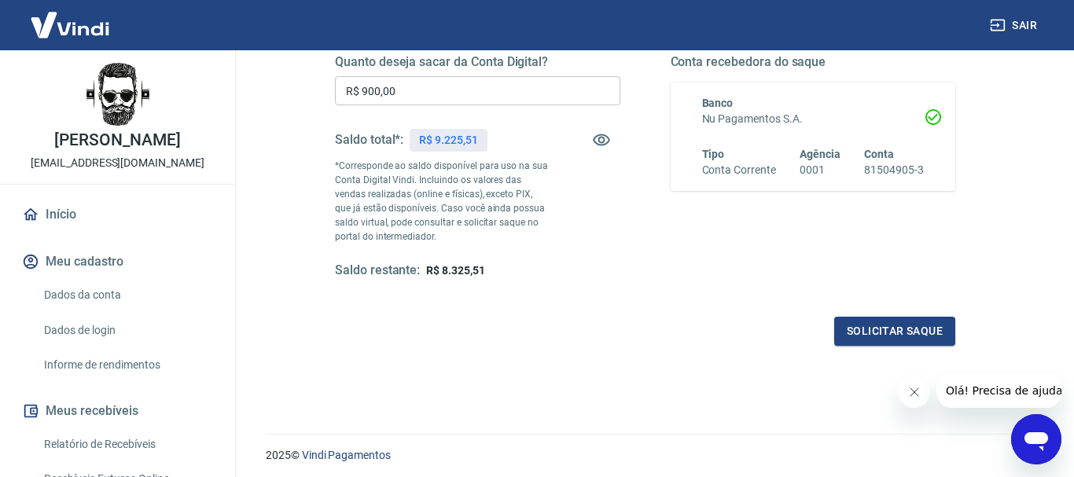
click at [680, 101] on icon "button" at bounding box center [676, 110] width 19 height 19
